Goal: Transaction & Acquisition: Obtain resource

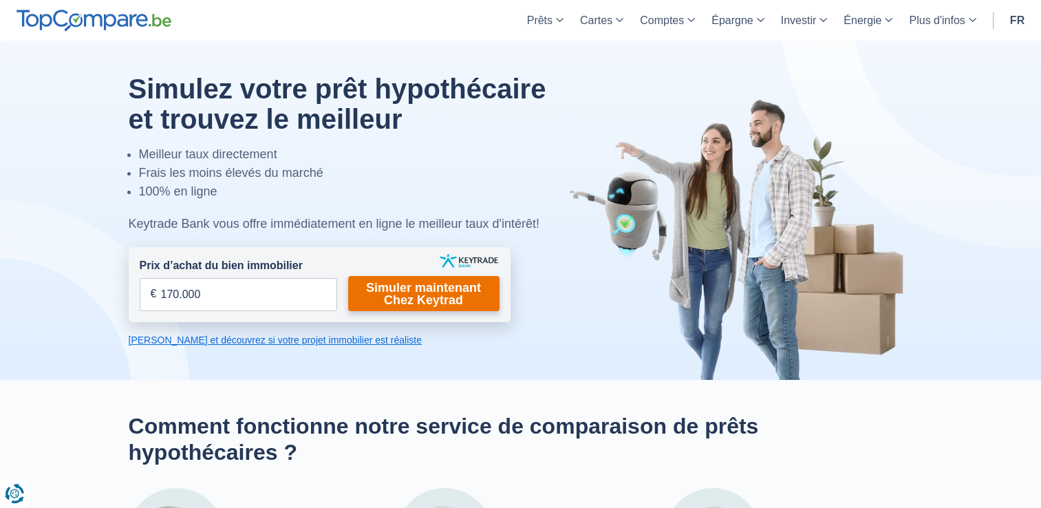
type input "170.000"
click at [438, 282] on link "Simuler maintenant Chez Keytrad" at bounding box center [423, 293] width 151 height 35
click at [438, 291] on link "Simuler maintenant Chez Keytrad" at bounding box center [423, 293] width 151 height 35
click at [425, 296] on link "Simuler maintenant Chez Keytrad" at bounding box center [423, 293] width 151 height 35
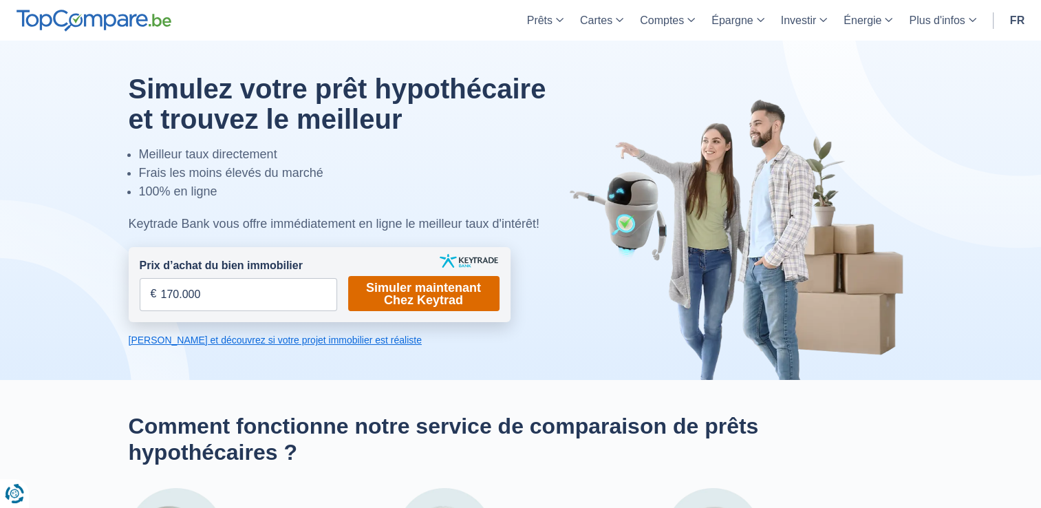
click at [425, 296] on link "Simuler maintenant Chez Keytrad" at bounding box center [423, 293] width 151 height 35
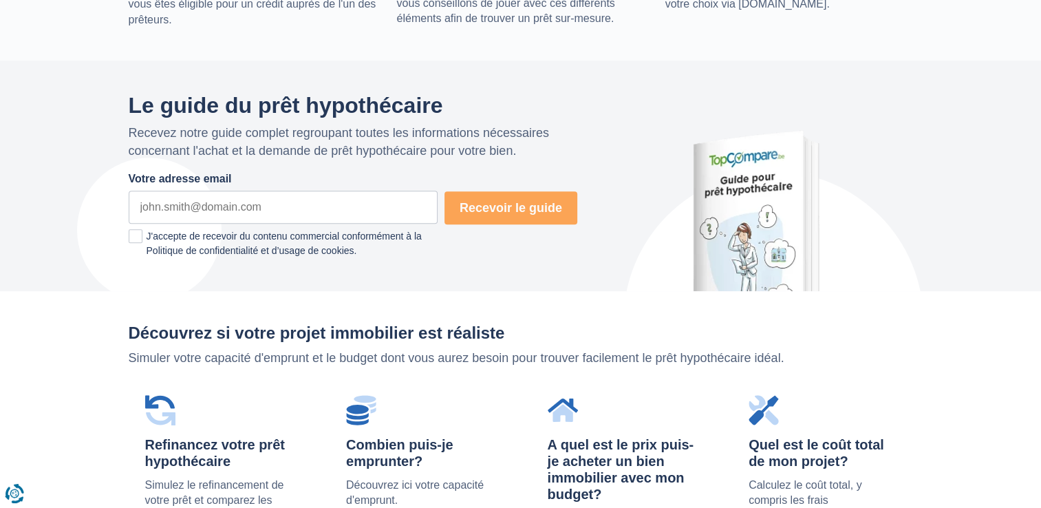
scroll to position [688, 0]
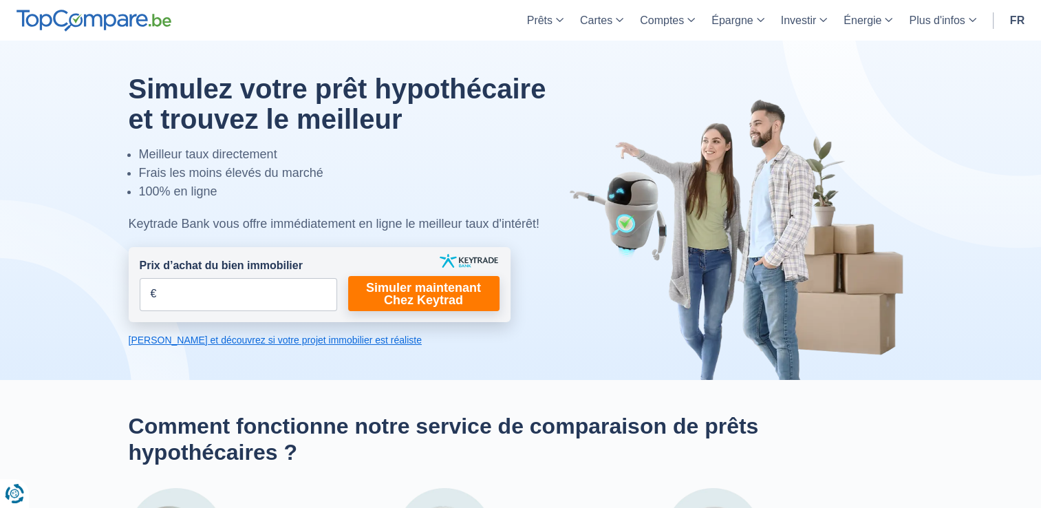
scroll to position [275, 0]
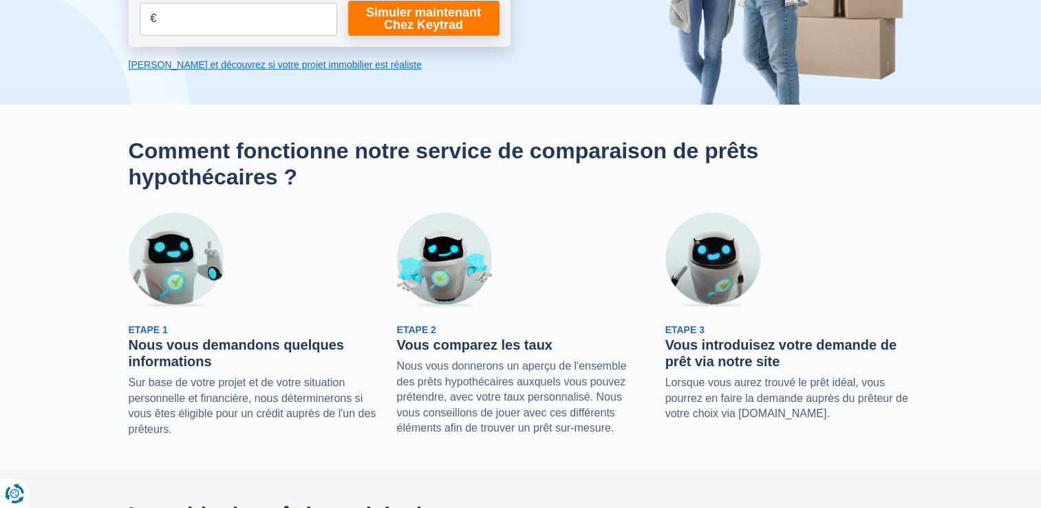
click at [253, 66] on link "[PERSON_NAME] et découvrez si votre projet immobilier est réaliste" at bounding box center [320, 65] width 382 height 14
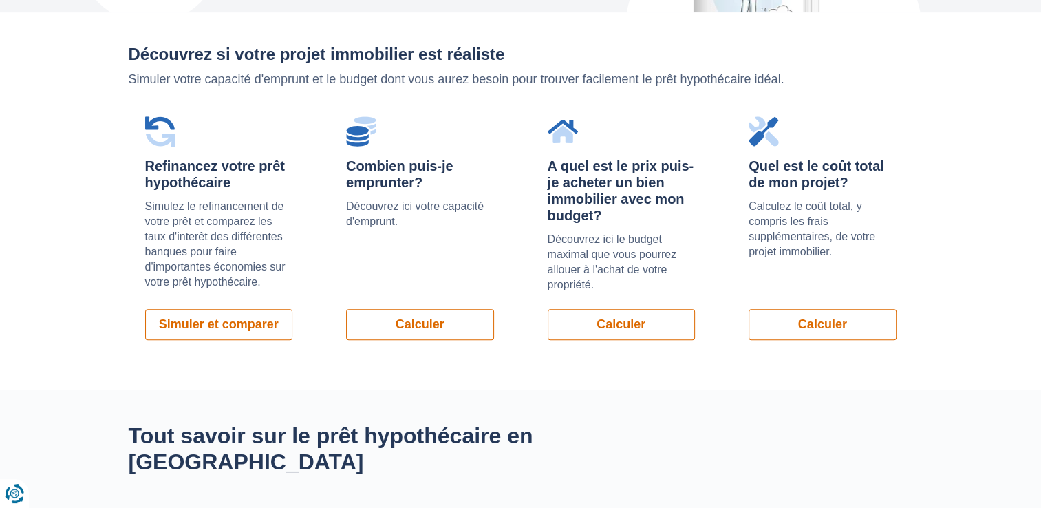
scroll to position [975, 0]
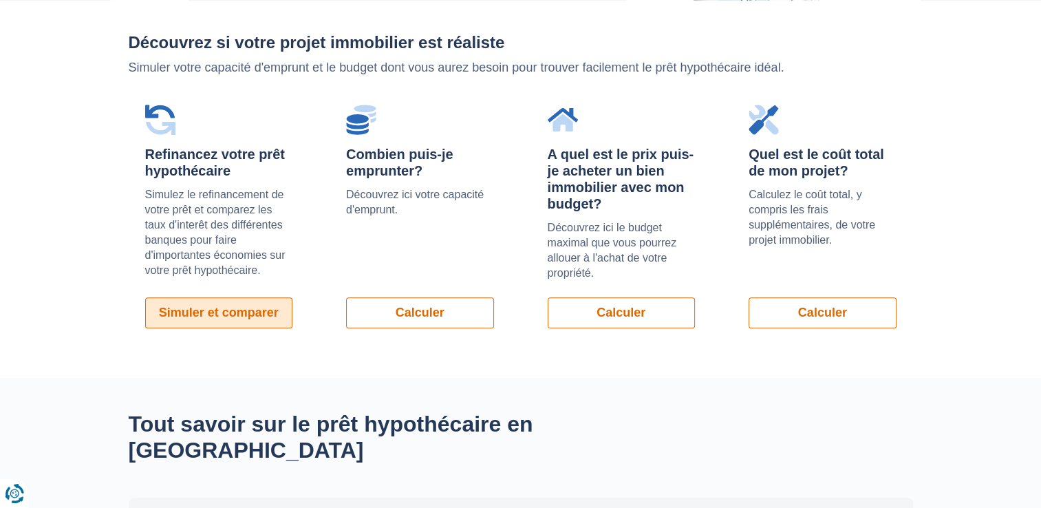
click at [243, 304] on link "Simuler et comparer" at bounding box center [219, 312] width 148 height 31
